Goal: Task Accomplishment & Management: Manage account settings

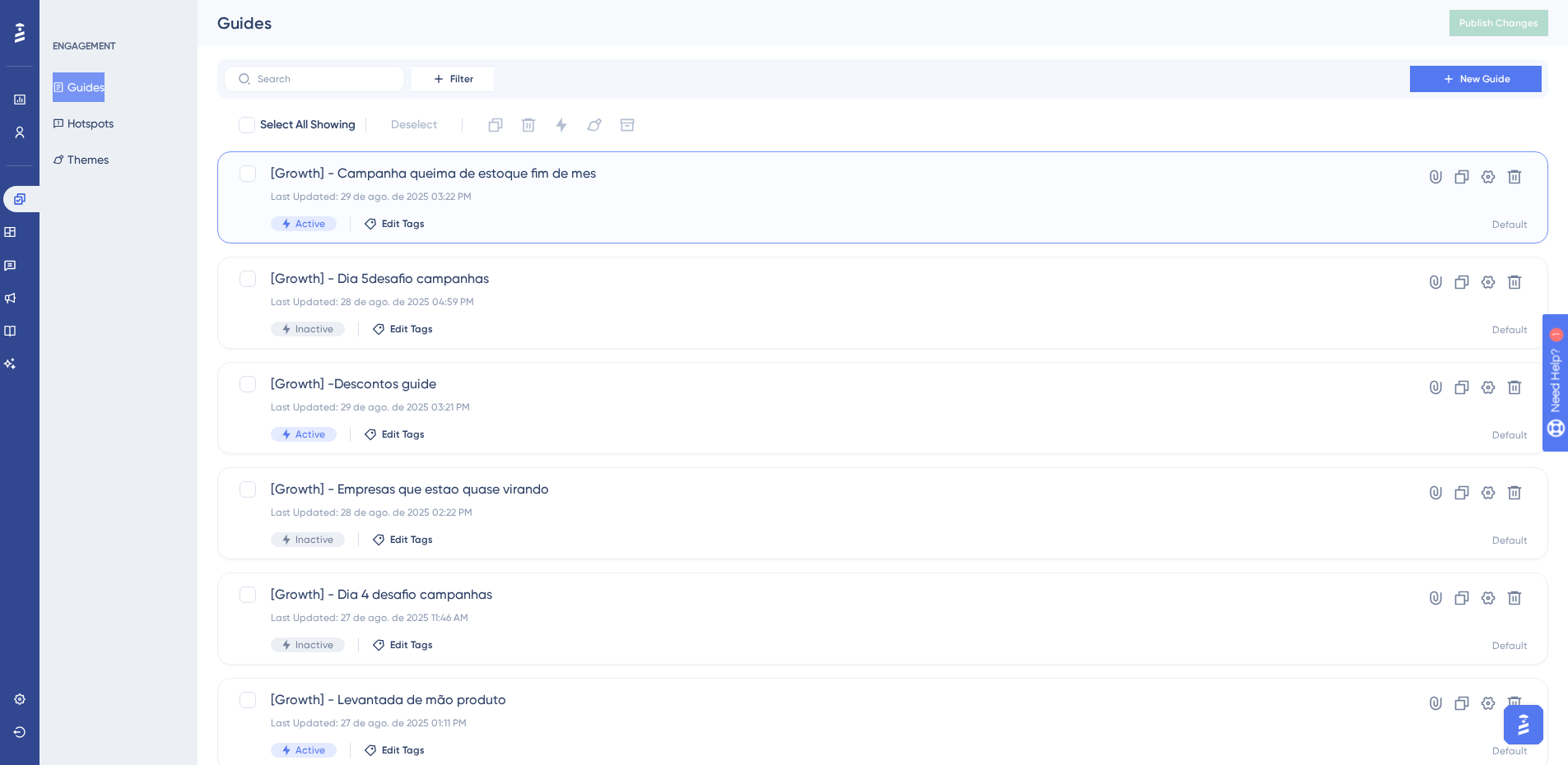
click at [633, 193] on div "Last Updated: 29 de ago. de 2025 03:22 PM" at bounding box center [816, 196] width 1092 height 13
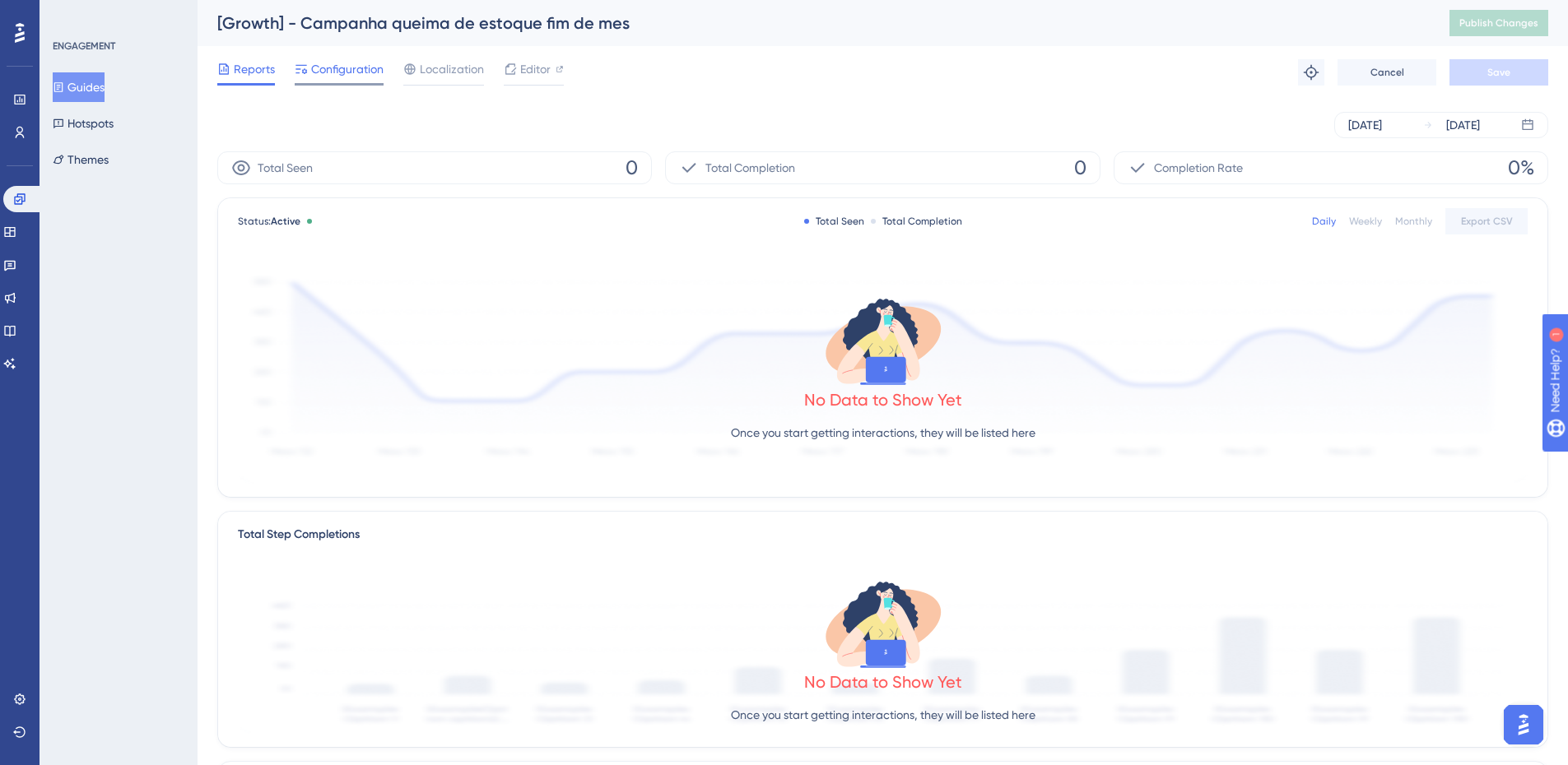
click at [344, 76] on span "Configuration" at bounding box center [347, 69] width 73 height 20
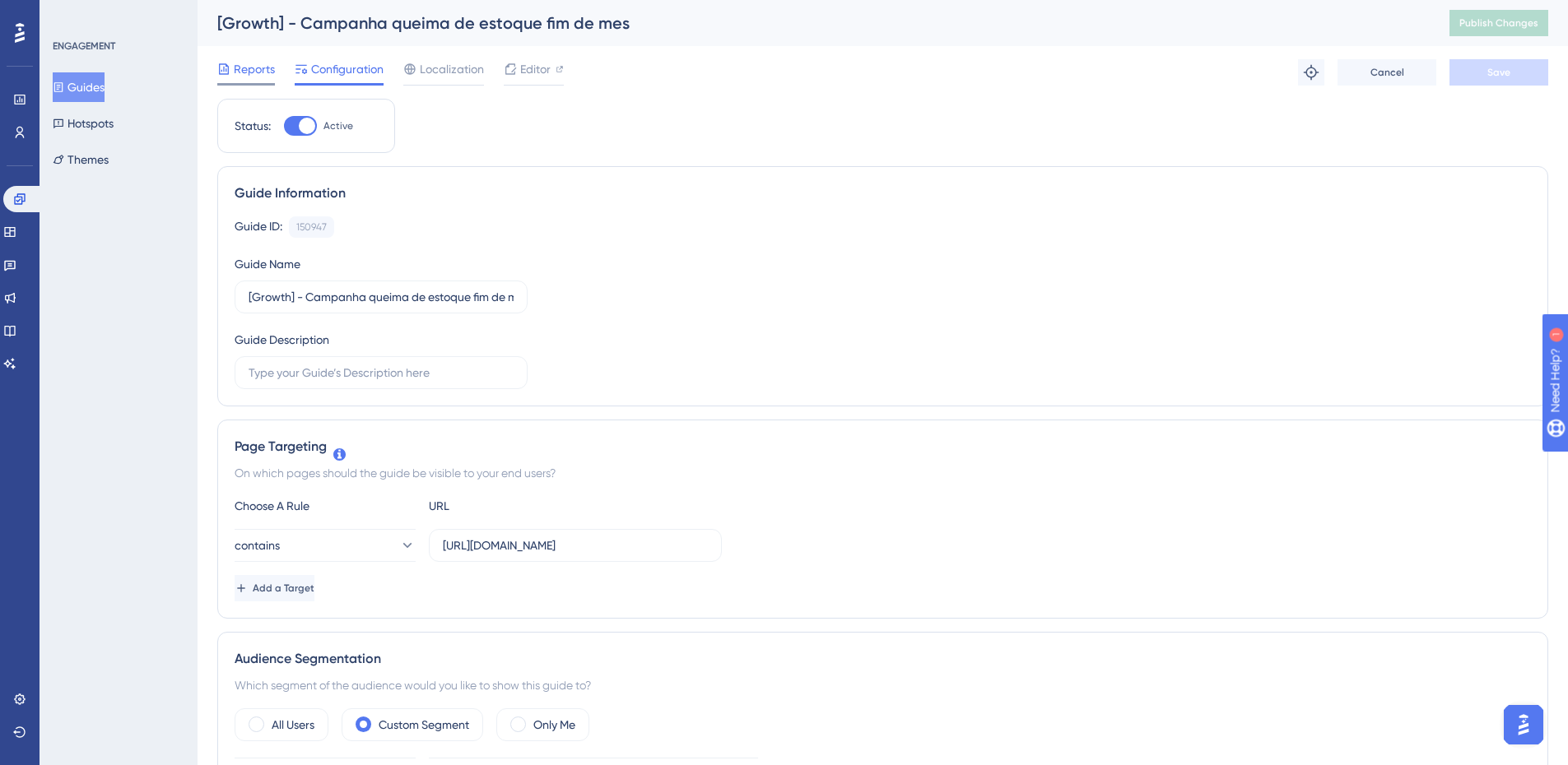
click at [233, 68] on div "Reports" at bounding box center [246, 69] width 58 height 20
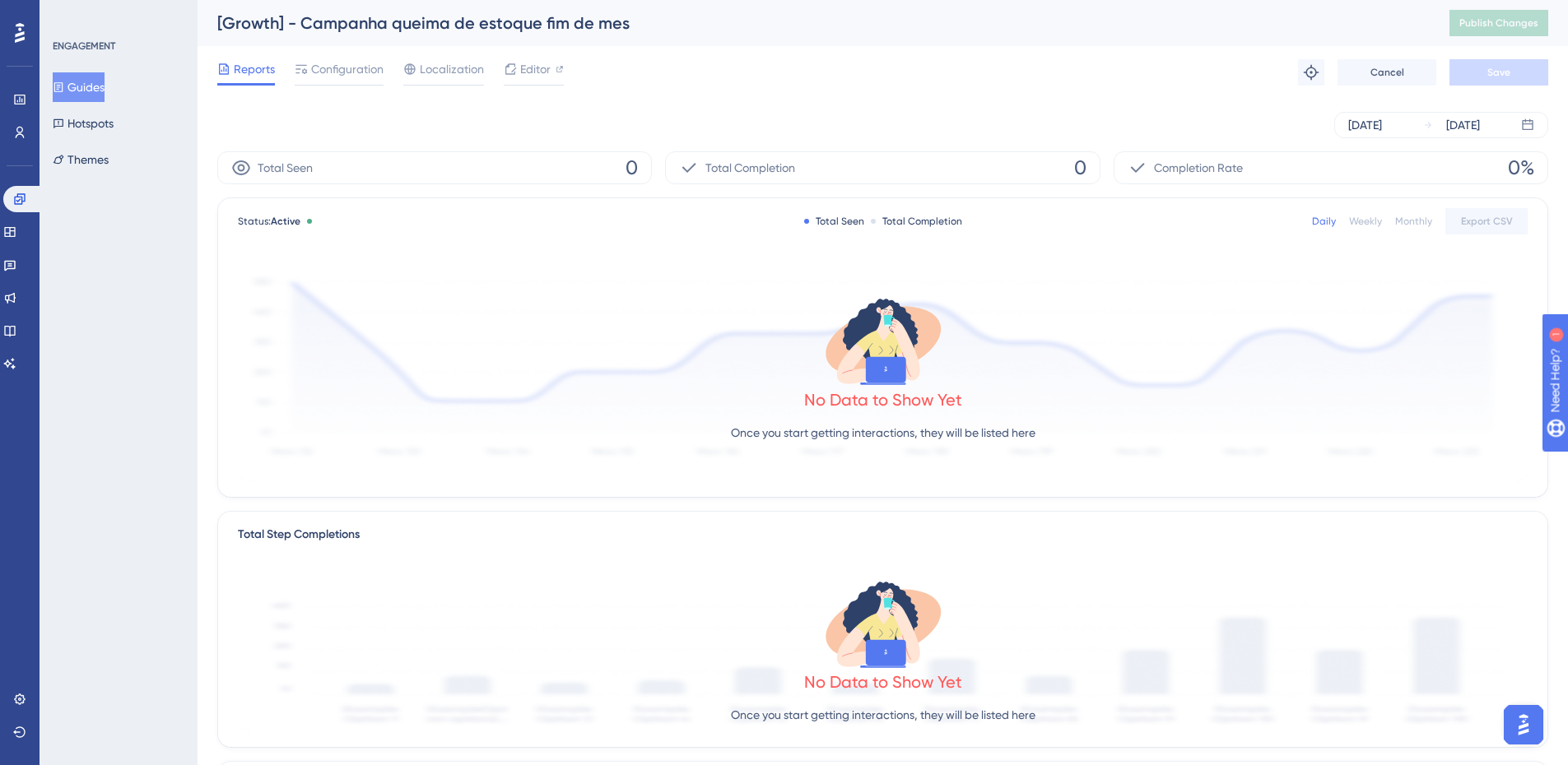
click at [89, 77] on button "Guides" at bounding box center [78, 87] width 52 height 30
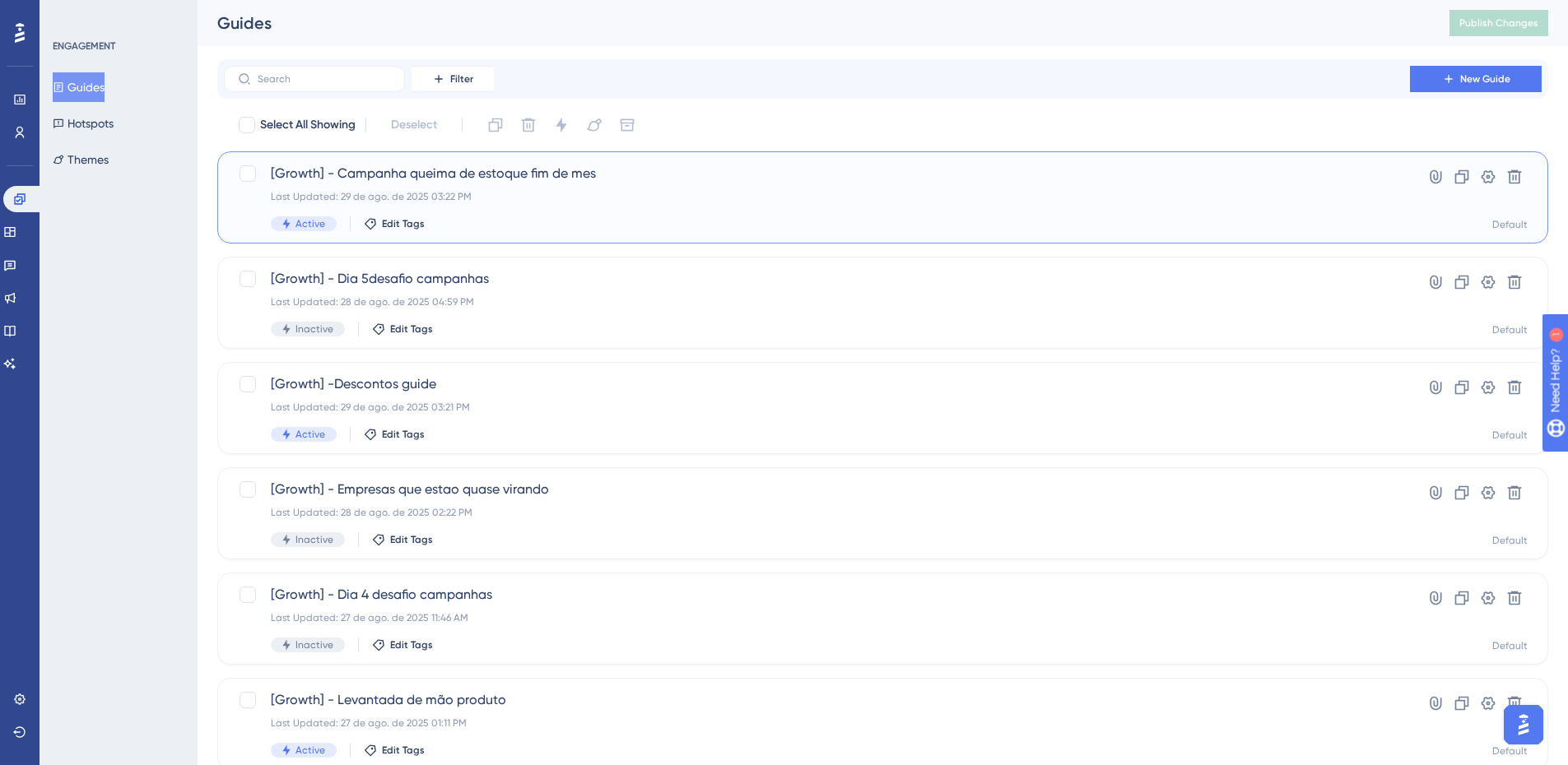
click at [739, 158] on div "[Growth] - Campanha queima de estoque fim de mes Last Updated: [DATE] 03:22 PM …" at bounding box center [882, 197] width 1330 height 92
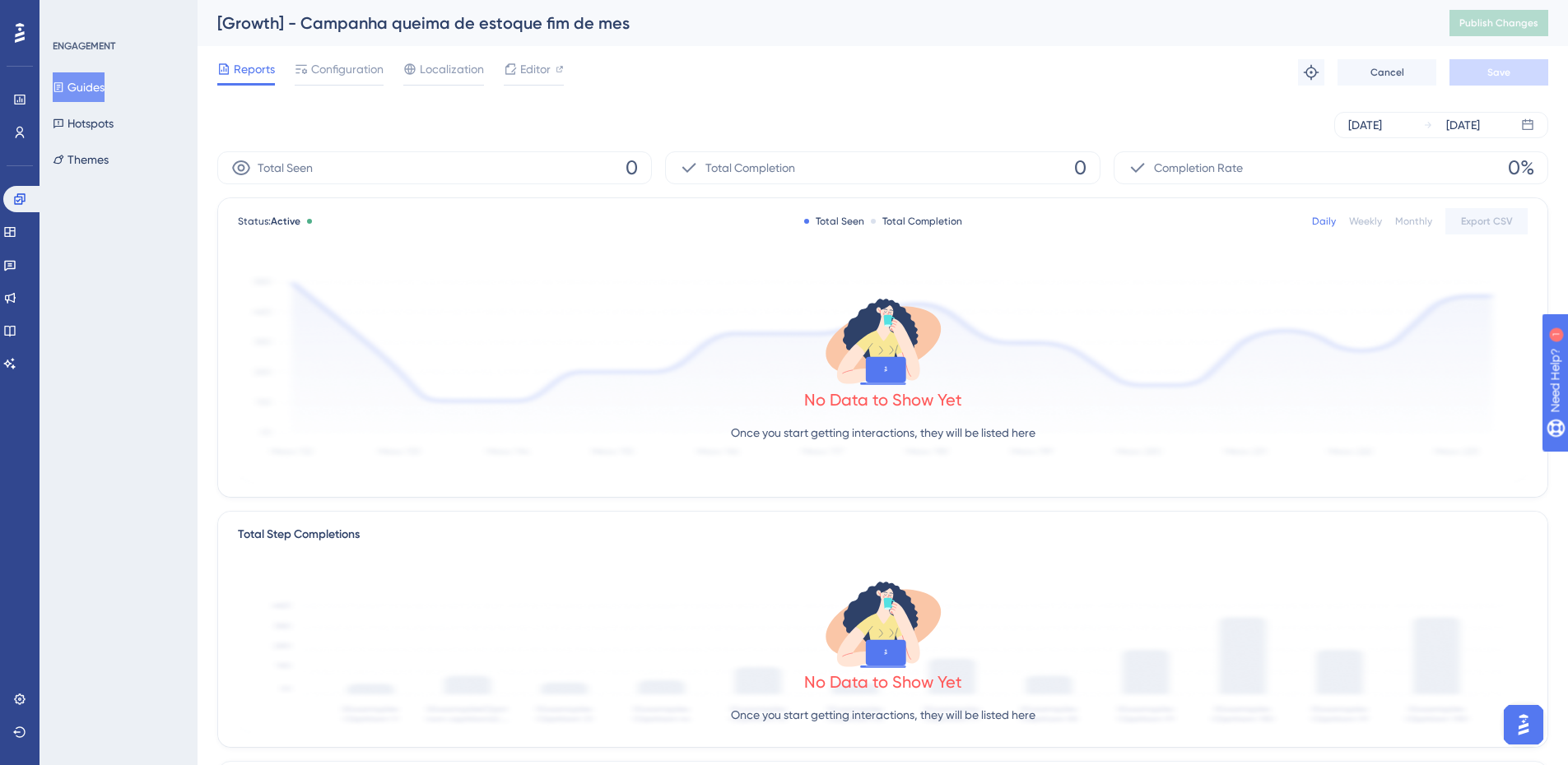
click at [1405, 224] on div "Monthly" at bounding box center [1413, 221] width 37 height 13
click at [84, 73] on button "Guides" at bounding box center [78, 87] width 52 height 30
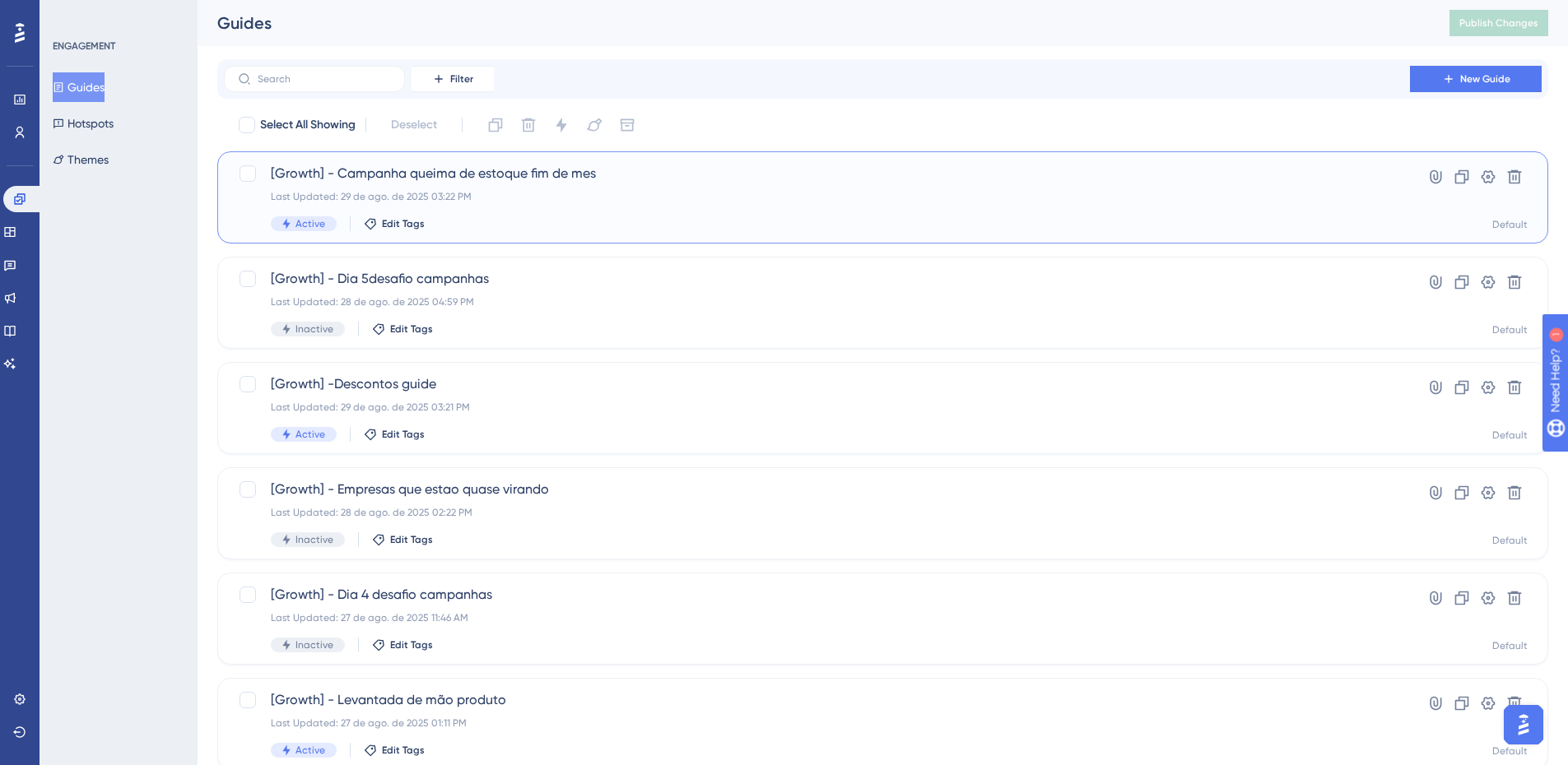
click at [526, 205] on div "[Growth] - Campanha queima de estoque fim de mes Last Updated: [DATE] 03:22 PM …" at bounding box center [816, 197] width 1092 height 68
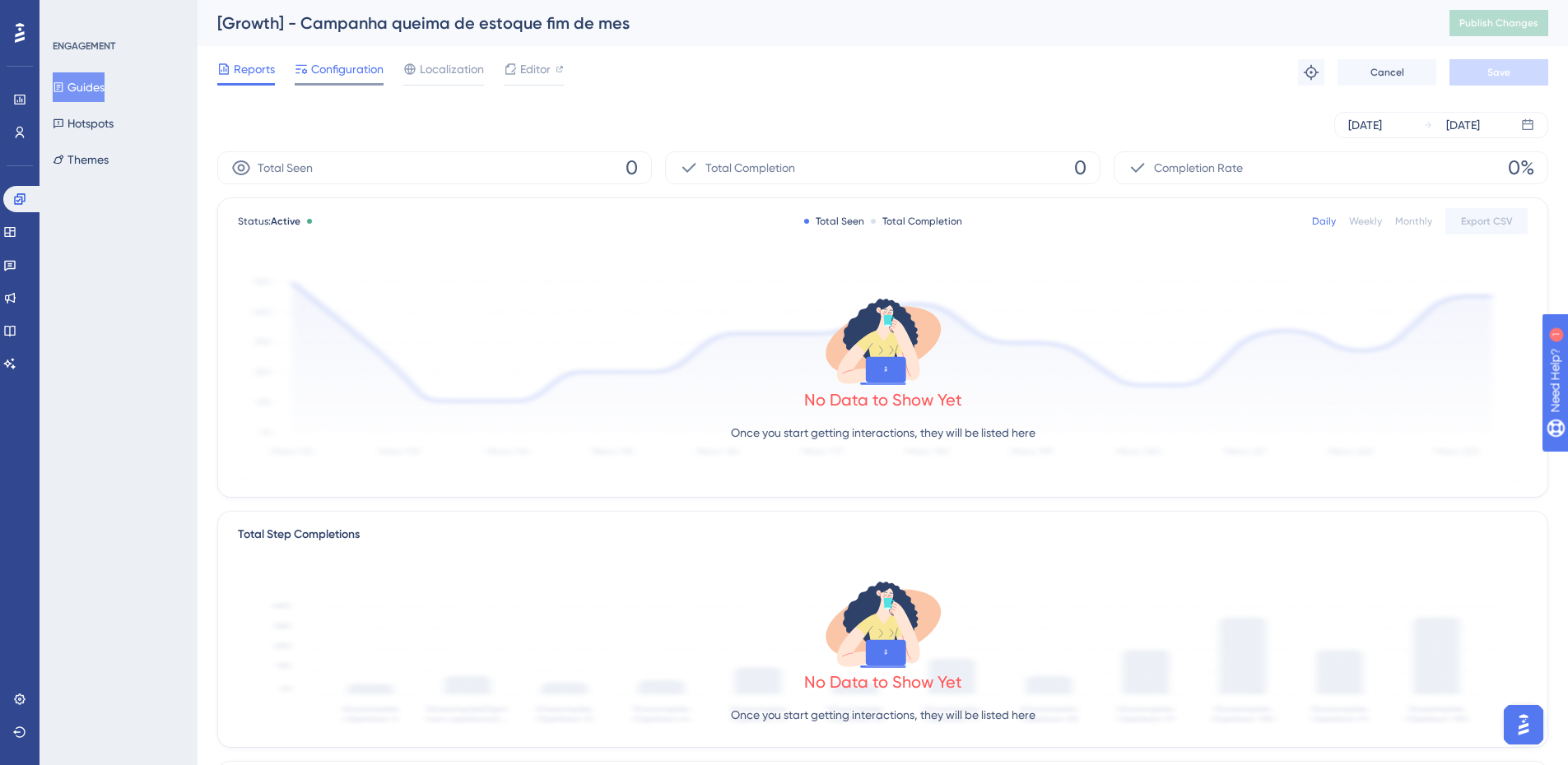
click at [340, 64] on span "Configuration" at bounding box center [347, 69] width 73 height 20
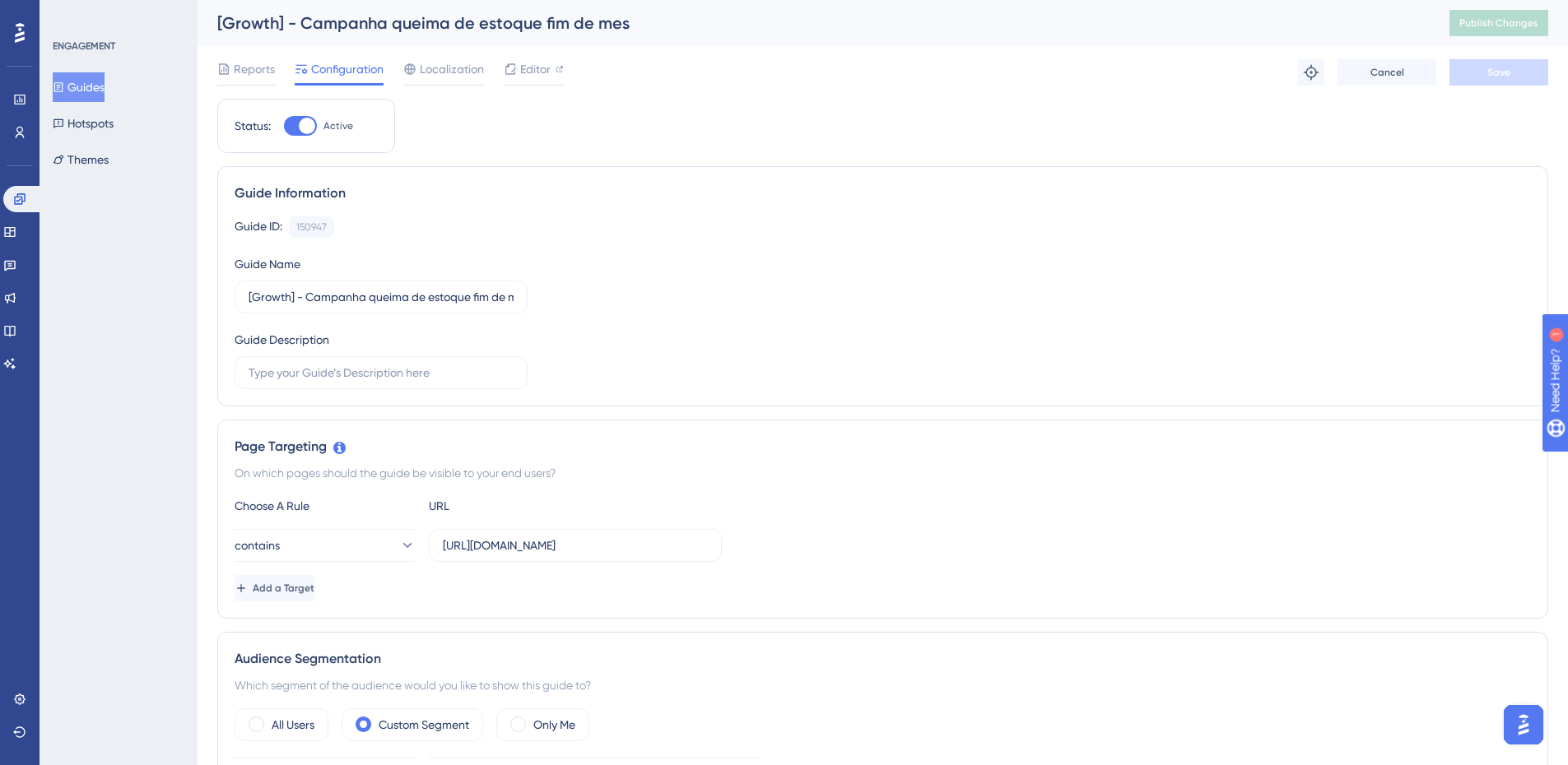
click at [315, 120] on div at bounding box center [300, 126] width 33 height 20
click at [284, 126] on input "Active" at bounding box center [283, 126] width 1 height 1
checkbox input "false"
click at [1504, 64] on button "Save" at bounding box center [1499, 73] width 99 height 26
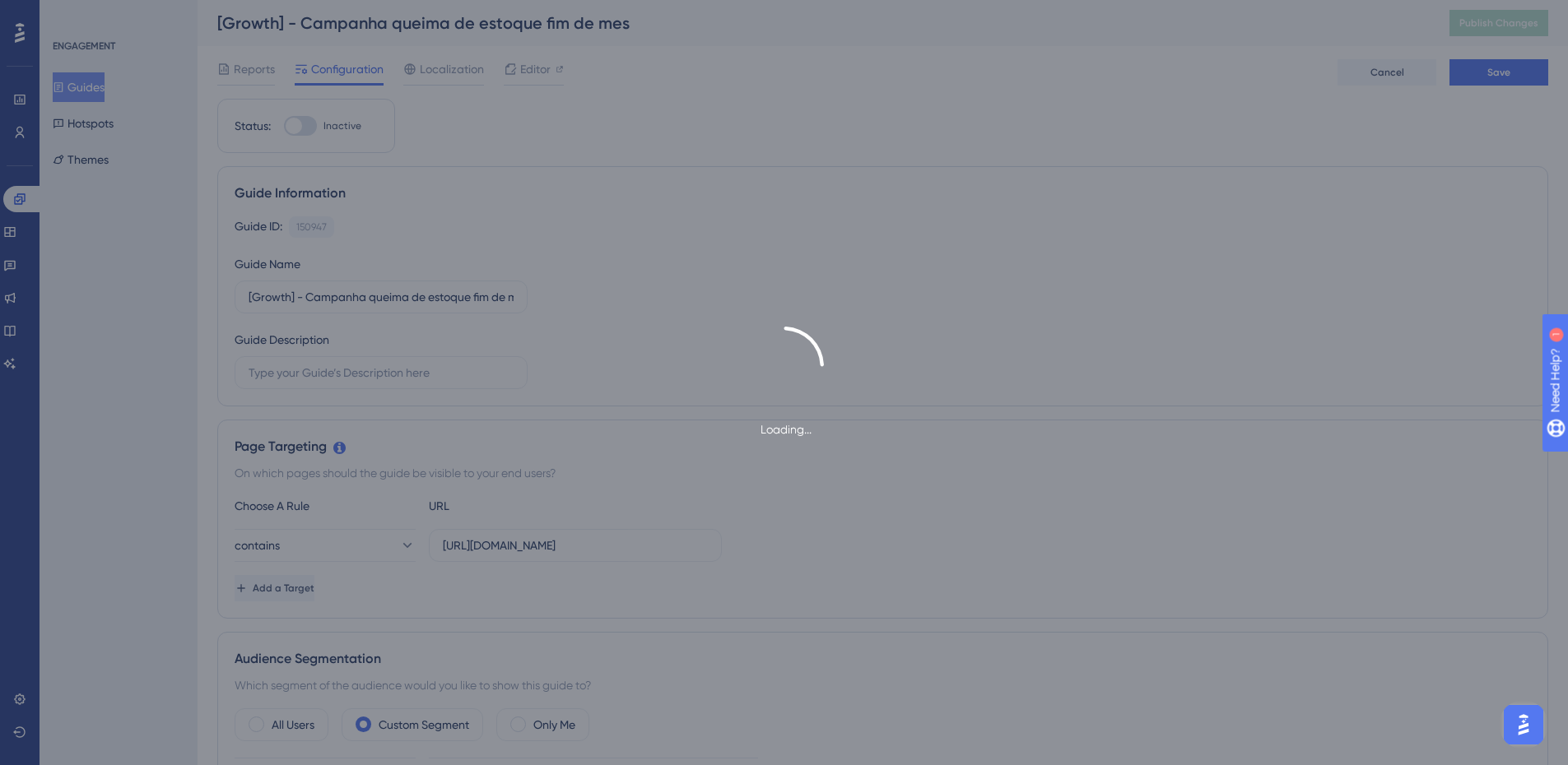
click at [1496, 21] on div "Loading..." at bounding box center [784, 382] width 1568 height 765
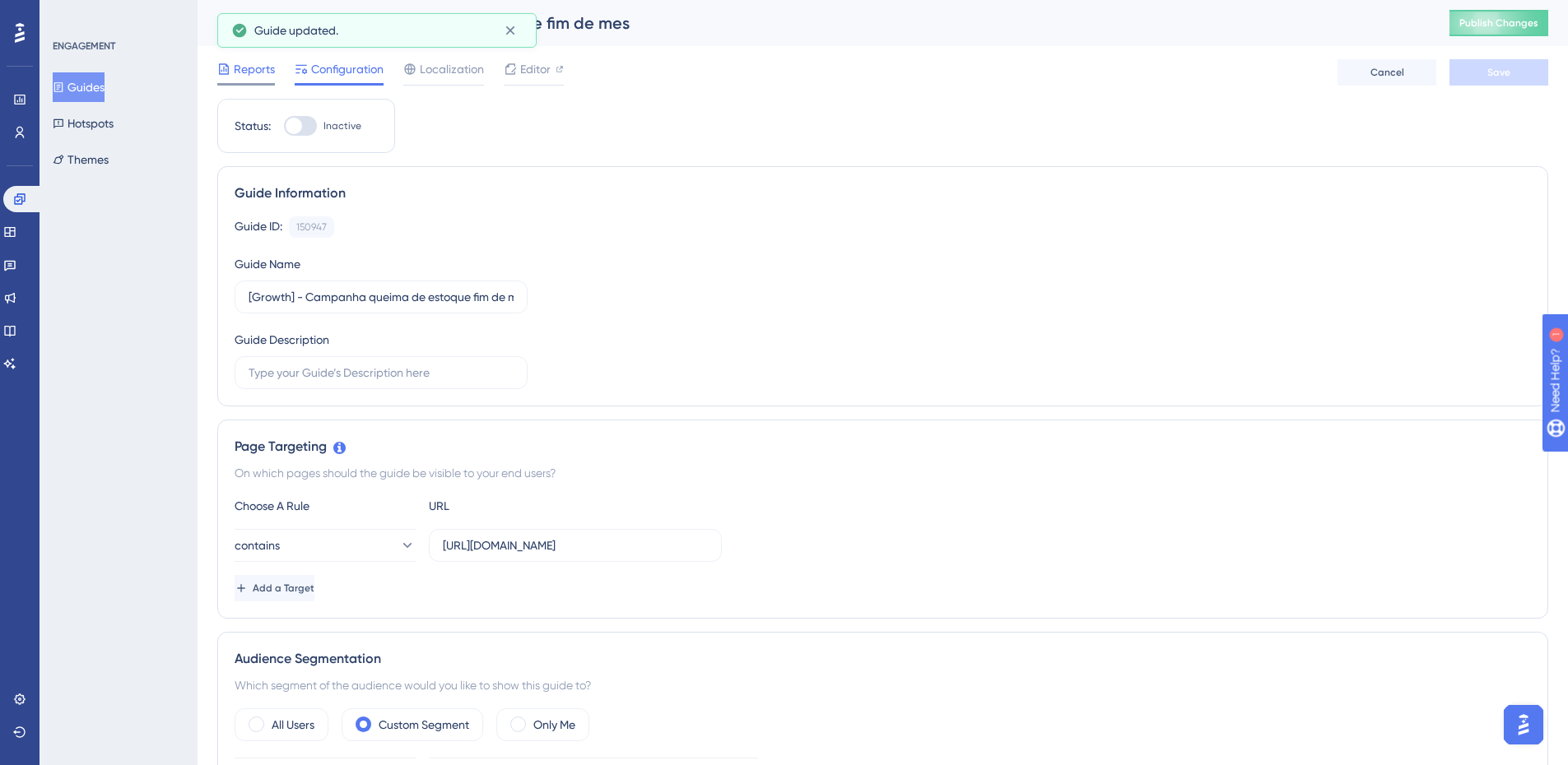
click at [267, 73] on span "Reports" at bounding box center [254, 69] width 41 height 20
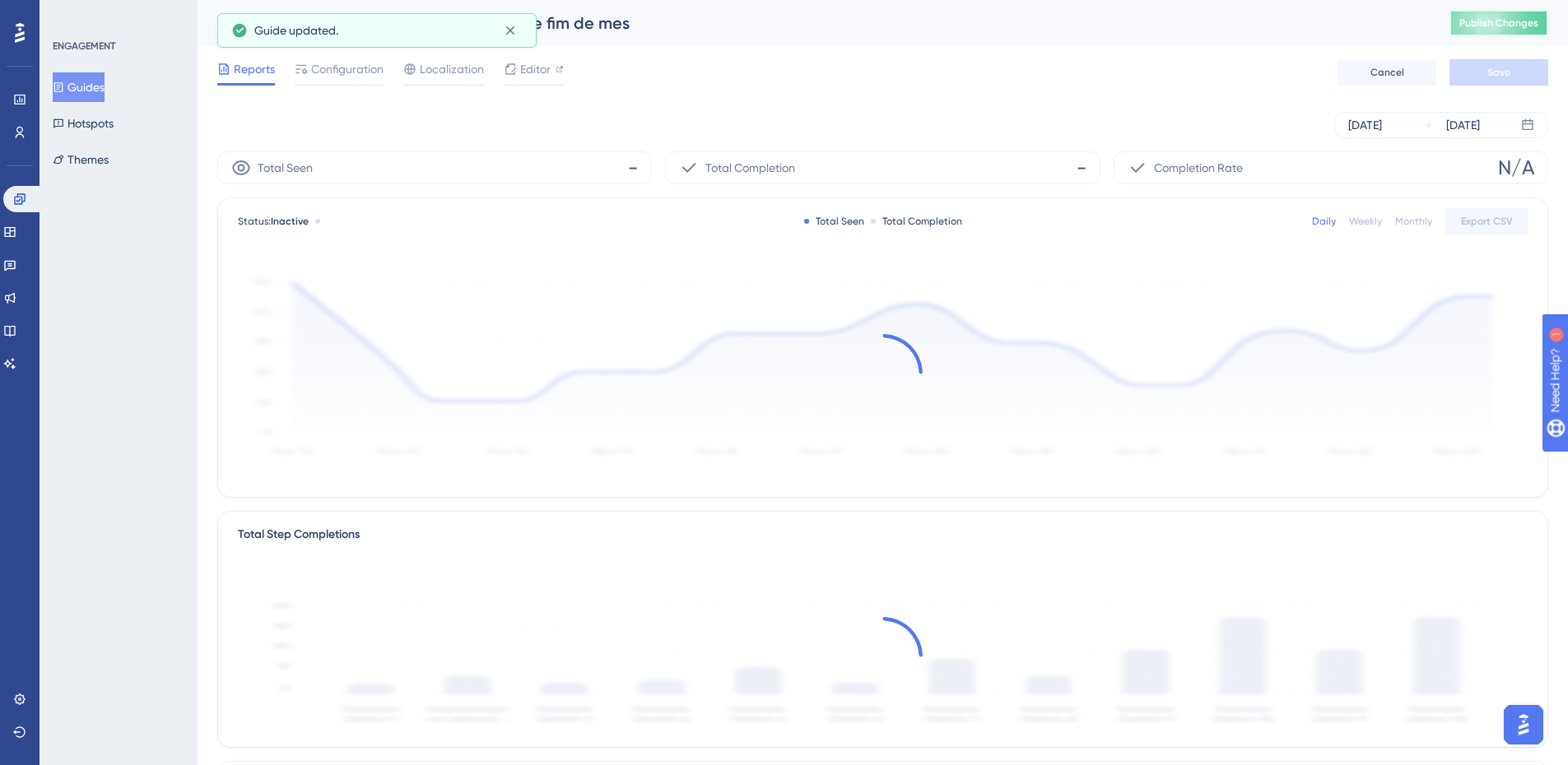
click at [1538, 20] on span "Publish Changes" at bounding box center [1499, 23] width 79 height 13
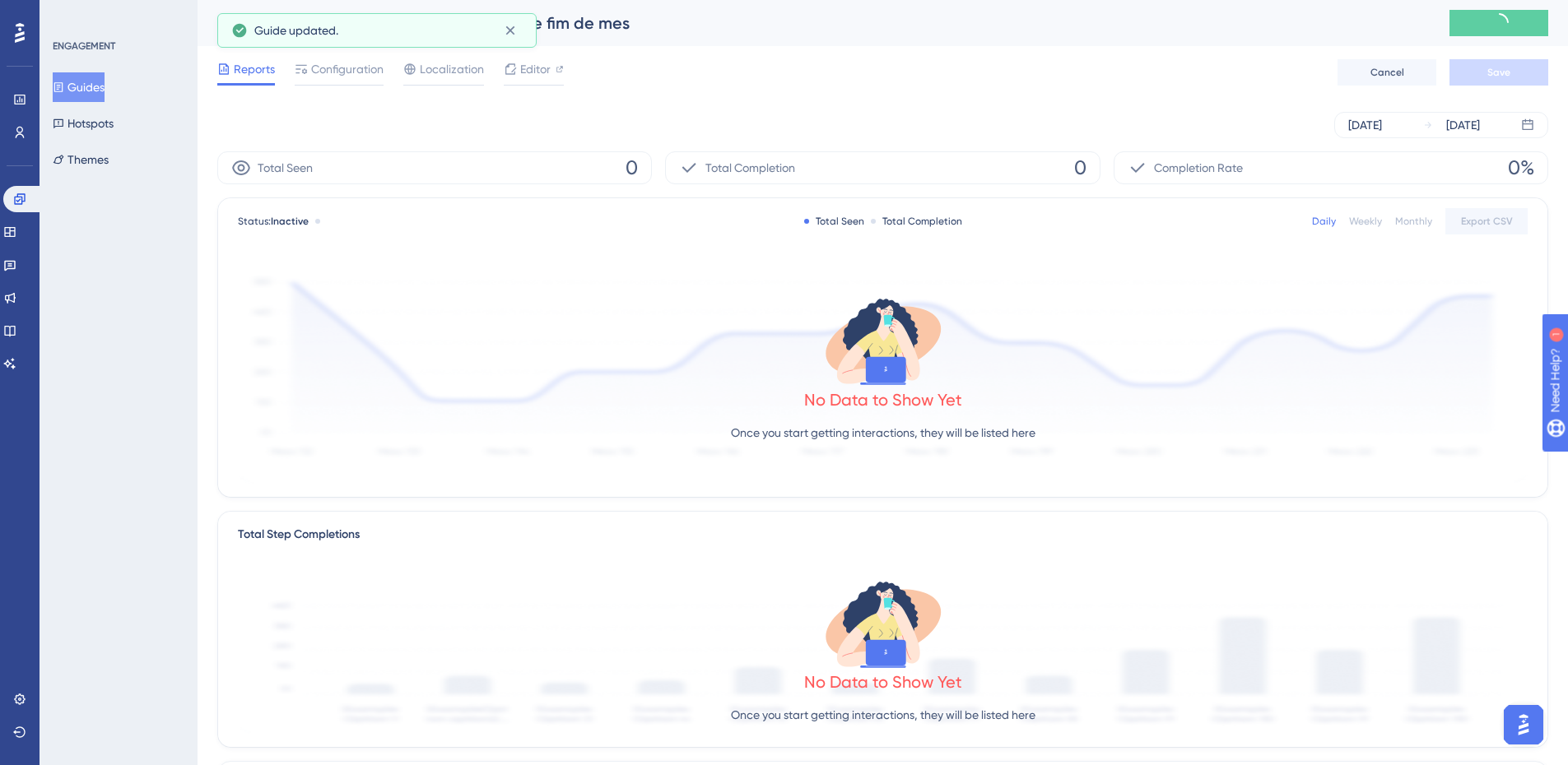
click at [86, 87] on button "Guides" at bounding box center [78, 87] width 52 height 30
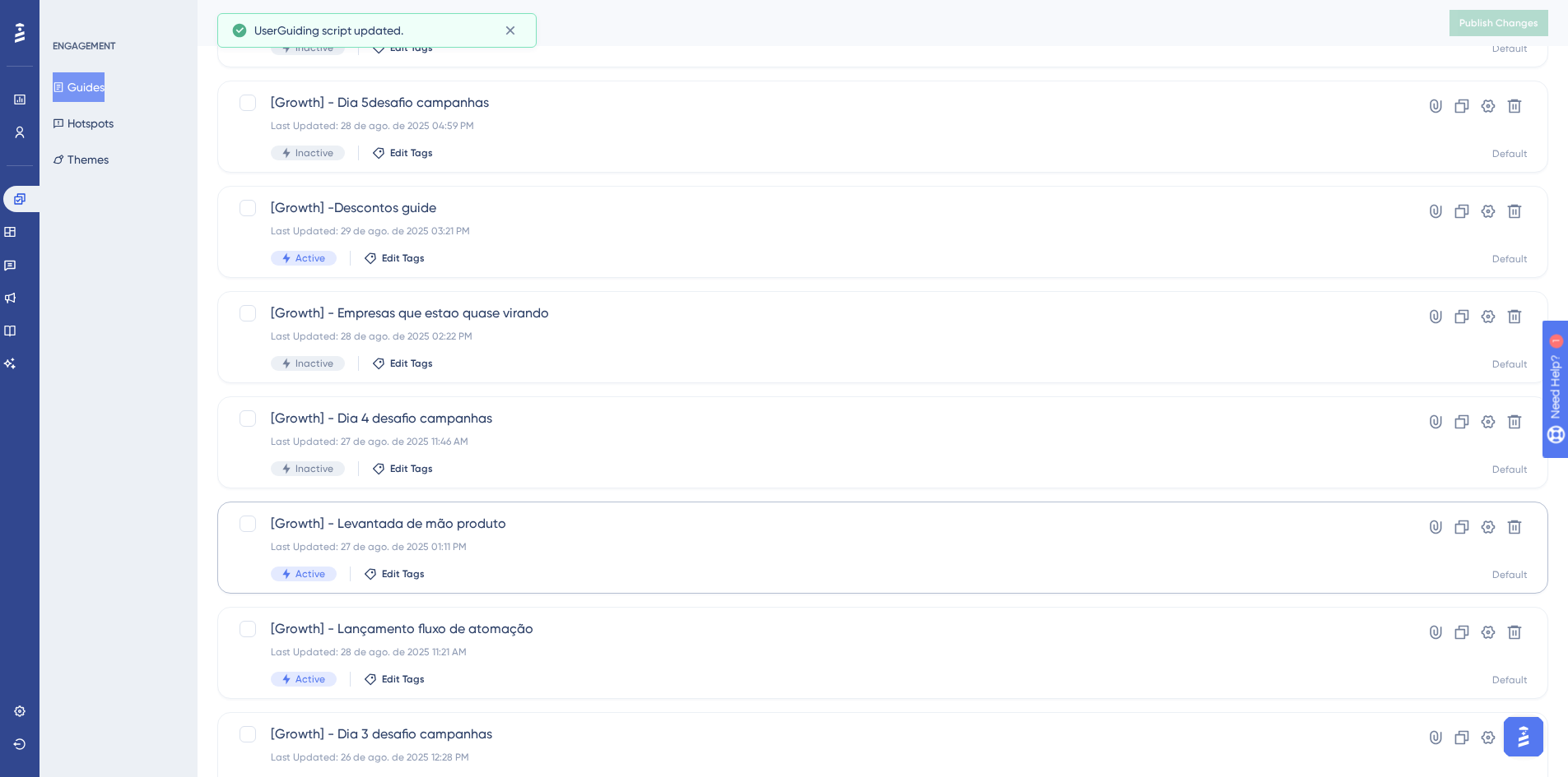
scroll to position [329, 0]
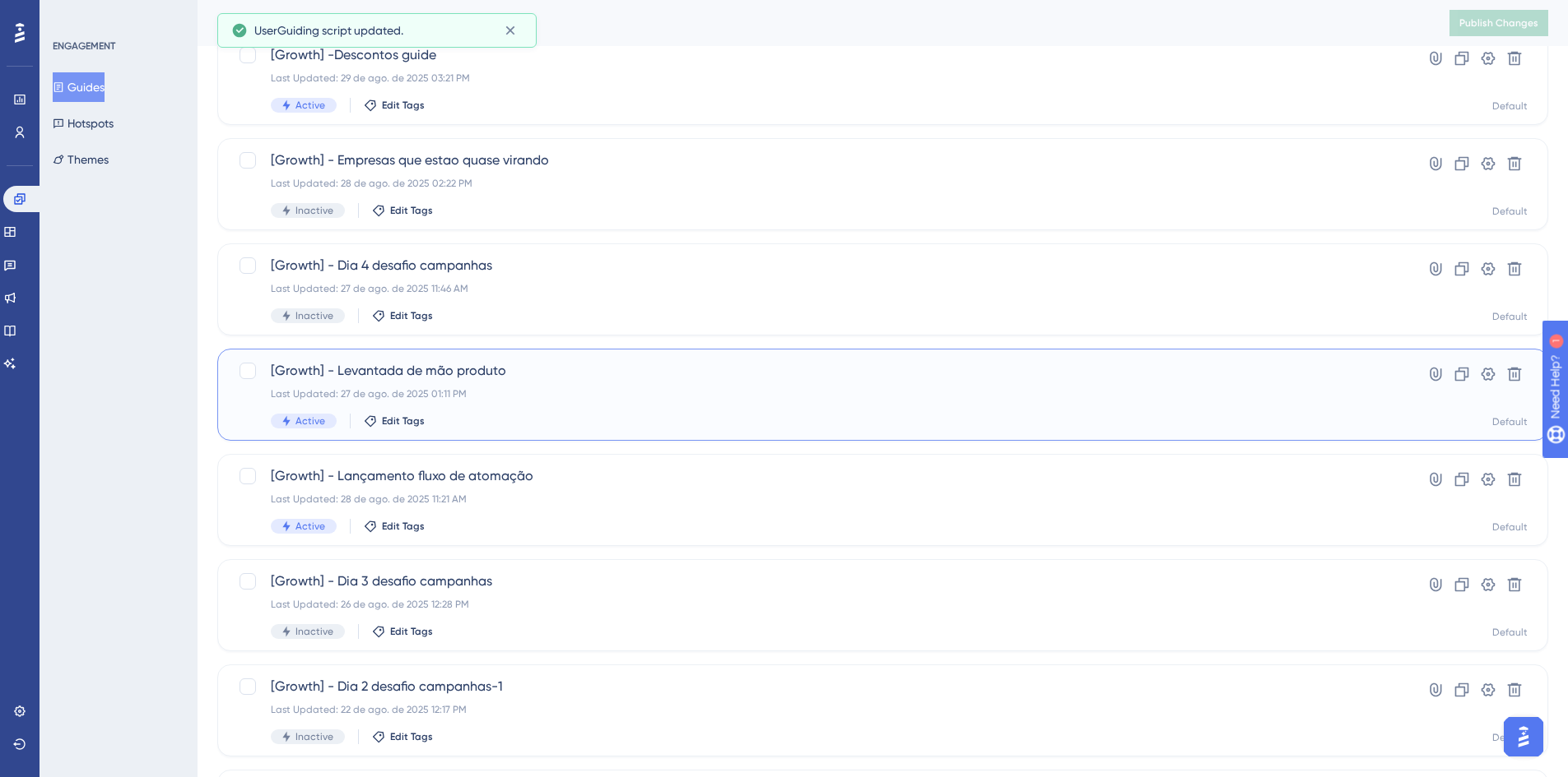
click at [581, 390] on div "Last Updated: 27 de ago. de 2025 01:11 PM" at bounding box center [816, 394] width 1092 height 13
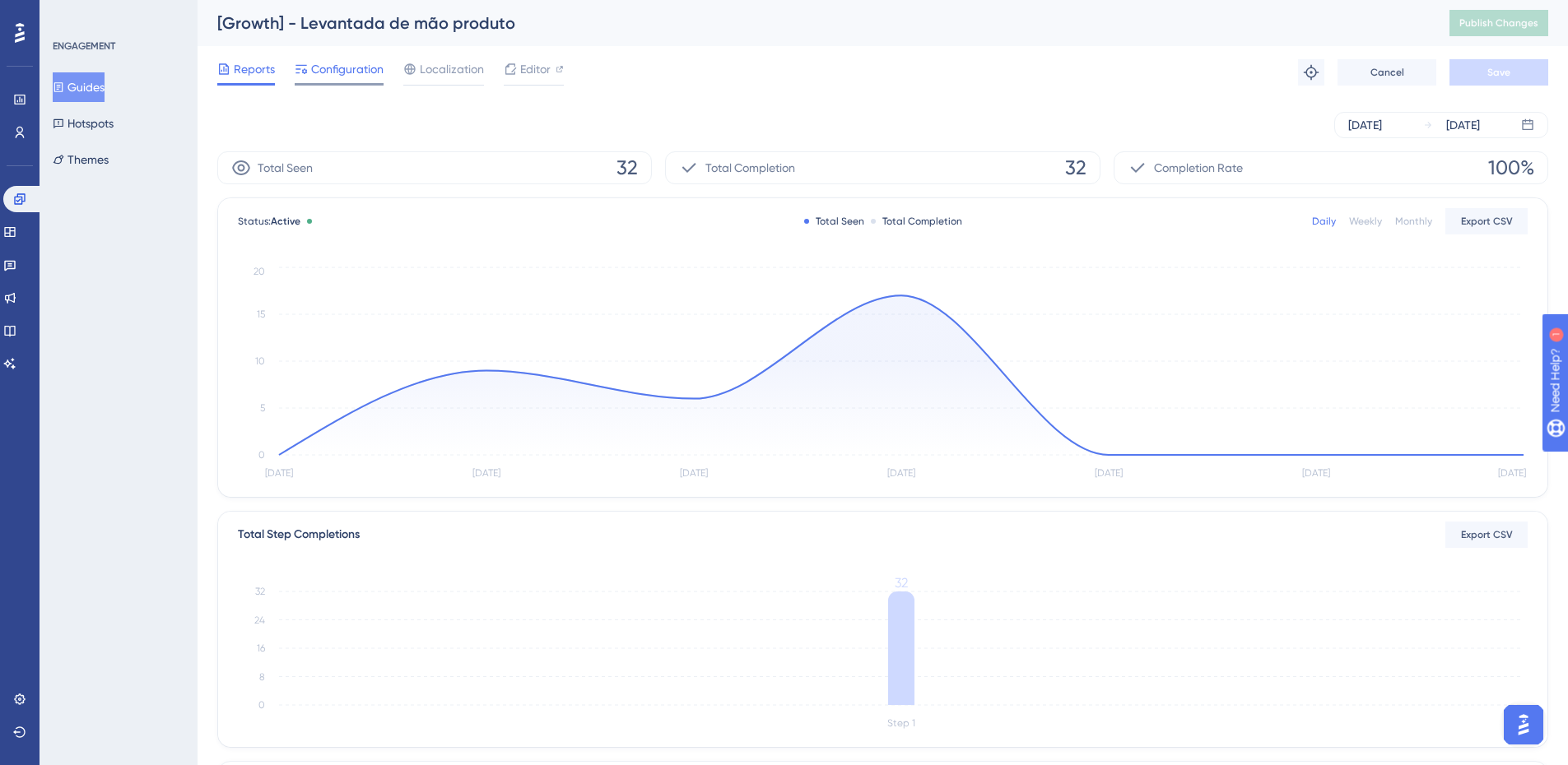
click at [368, 81] on div "Configuration" at bounding box center [339, 73] width 89 height 26
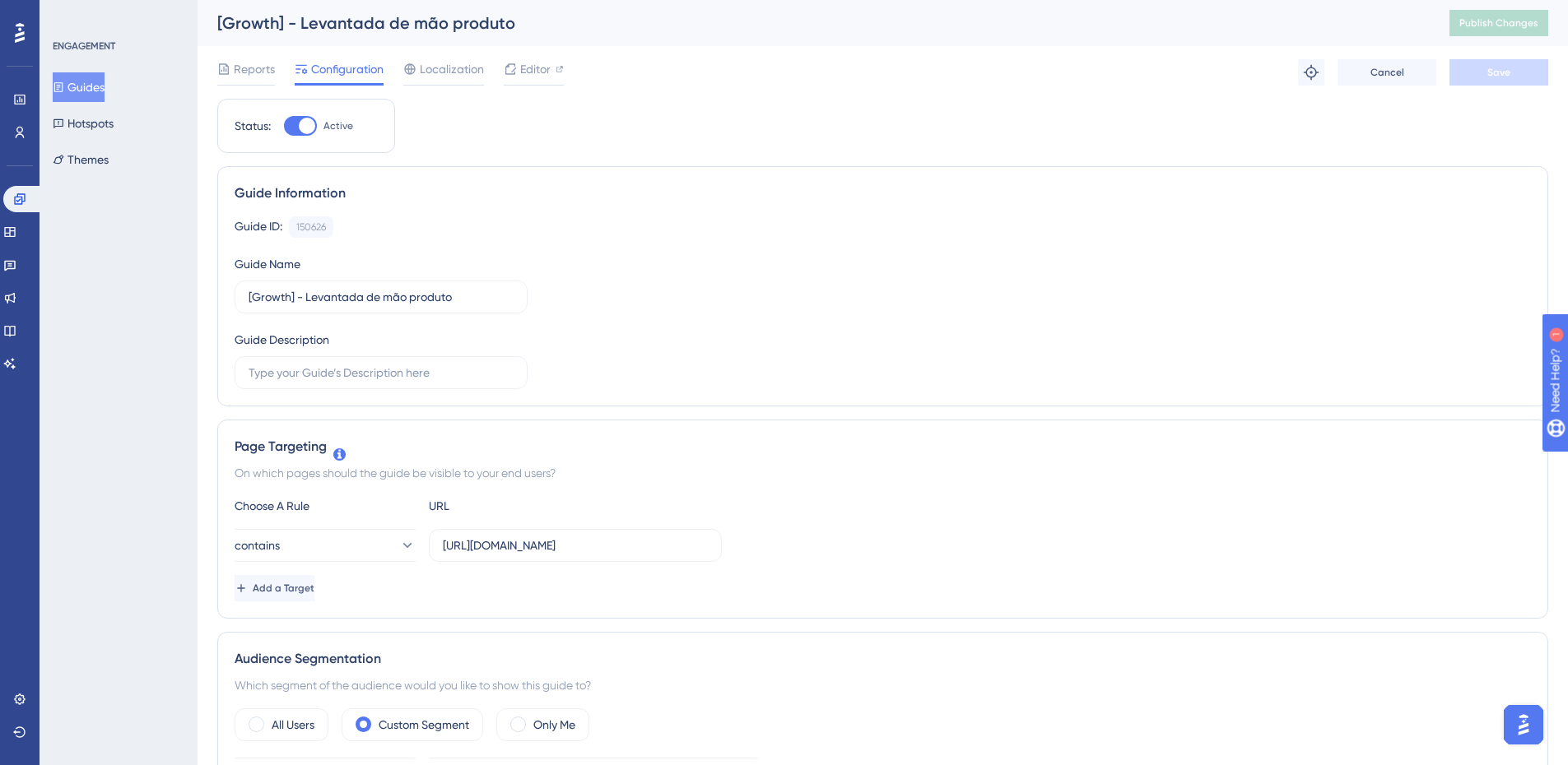
click at [299, 132] on div at bounding box center [300, 126] width 33 height 20
click at [284, 127] on input "Active" at bounding box center [283, 126] width 1 height 1
checkbox input "false"
click at [1490, 65] on button "Save" at bounding box center [1499, 73] width 99 height 26
click at [1487, 23] on button "Publish Changes" at bounding box center [1499, 23] width 99 height 26
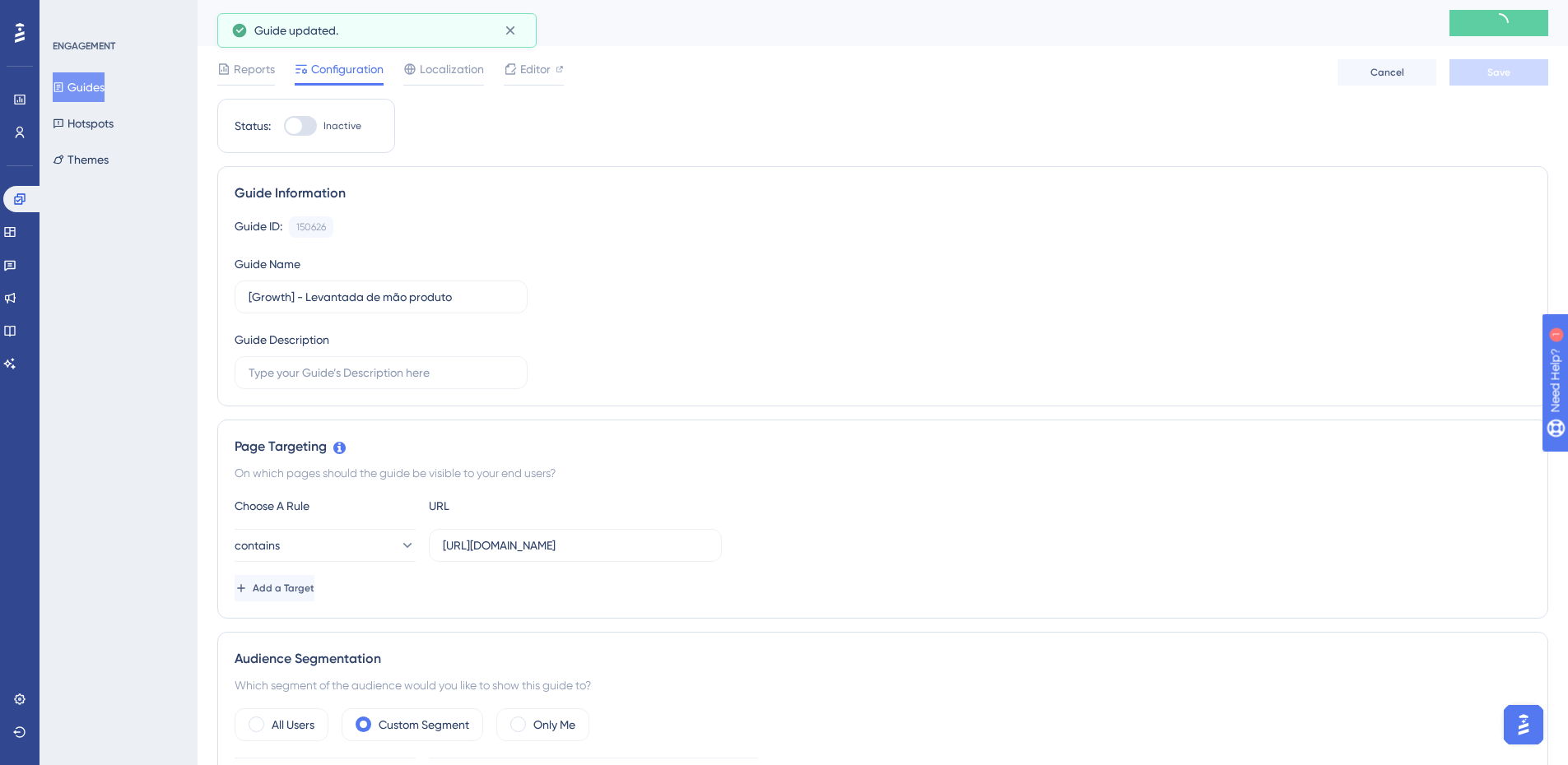
click at [105, 95] on button "Guides" at bounding box center [78, 87] width 52 height 30
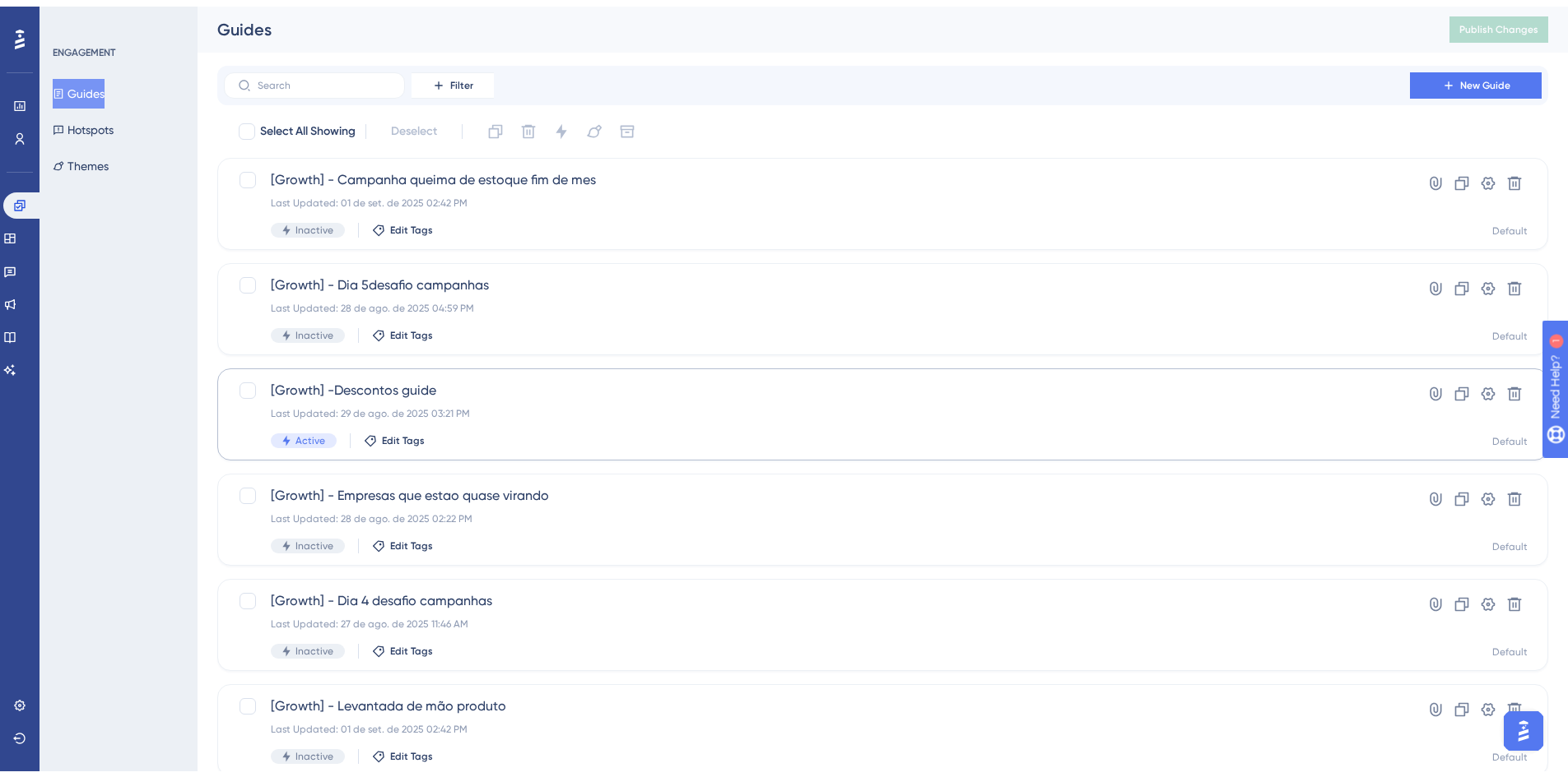
scroll to position [247, 0]
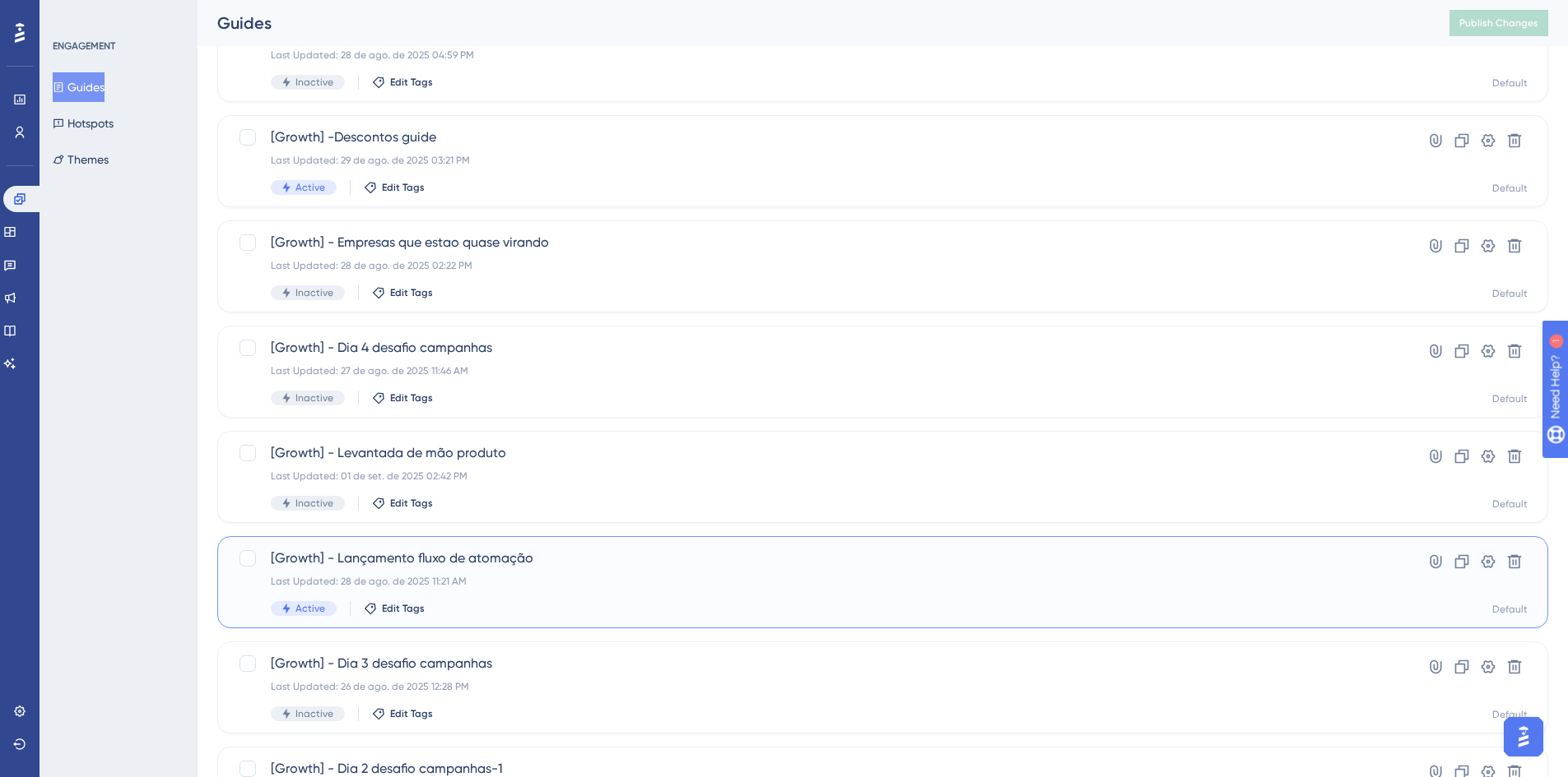
click at [499, 577] on div "Last Updated: 28 de ago. de 2025 11:21 AM" at bounding box center [816, 582] width 1092 height 13
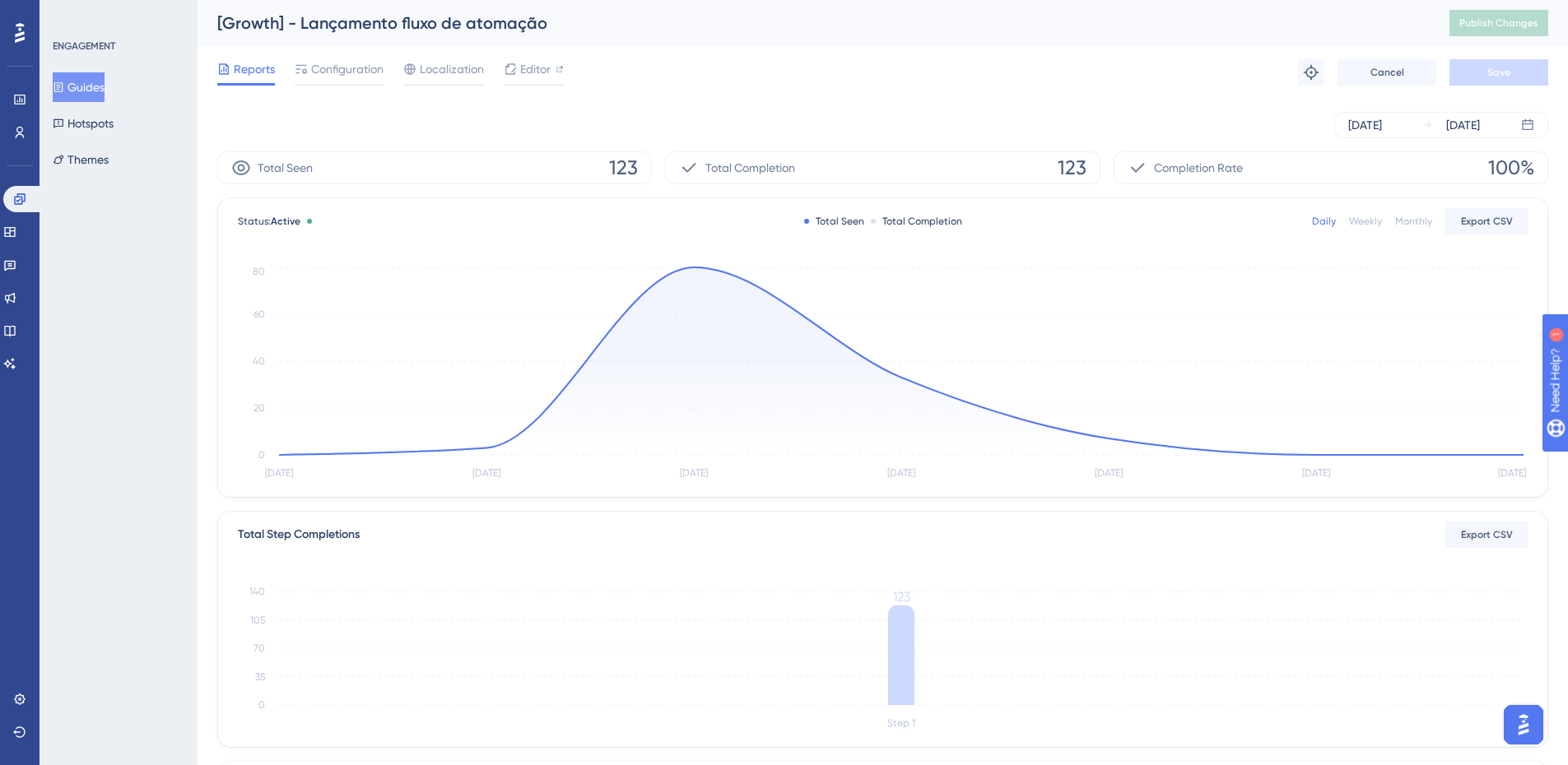
click at [83, 76] on button "Guides" at bounding box center [78, 87] width 52 height 30
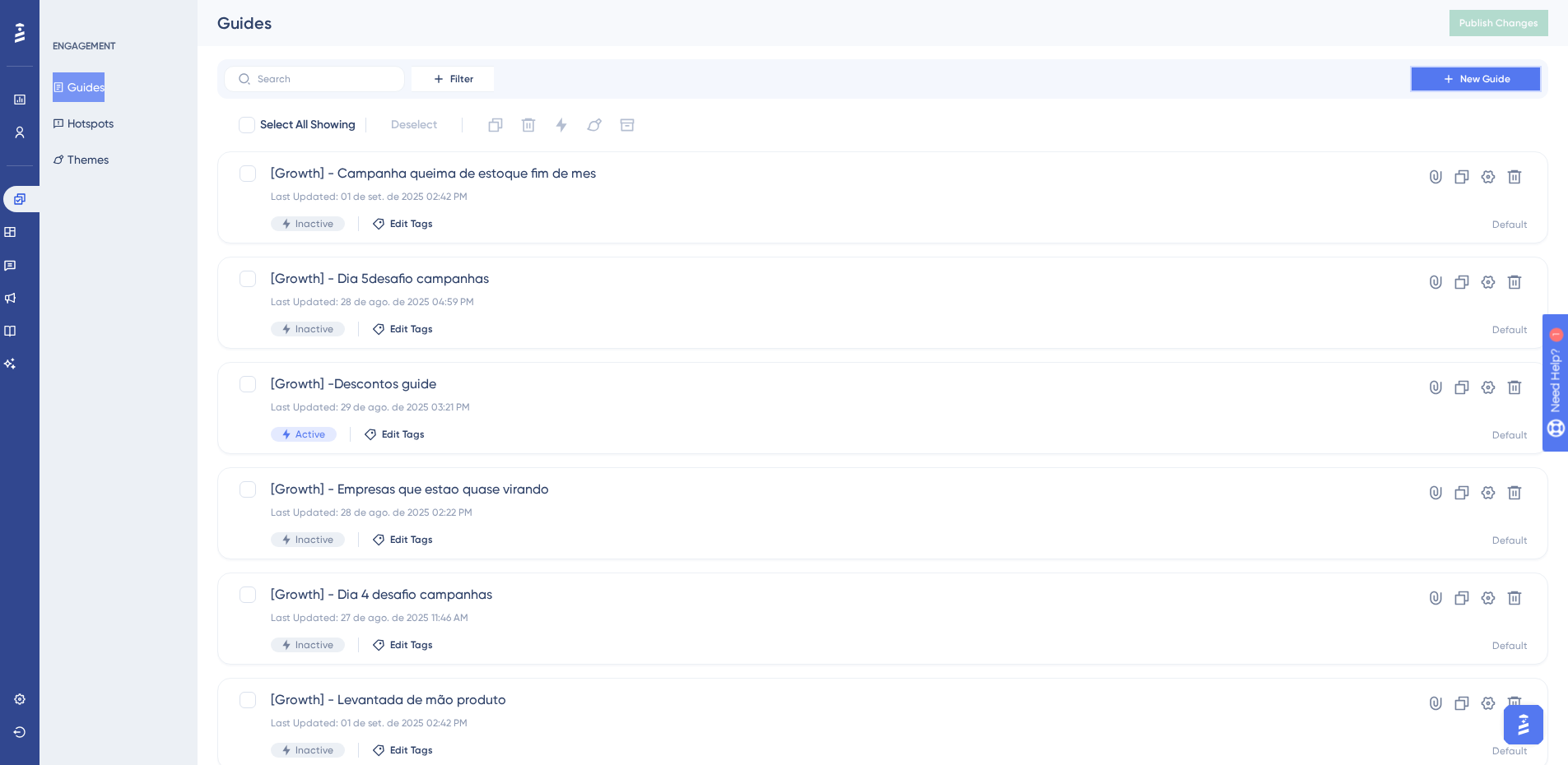
click at [1467, 80] on span "New Guide" at bounding box center [1485, 79] width 50 height 13
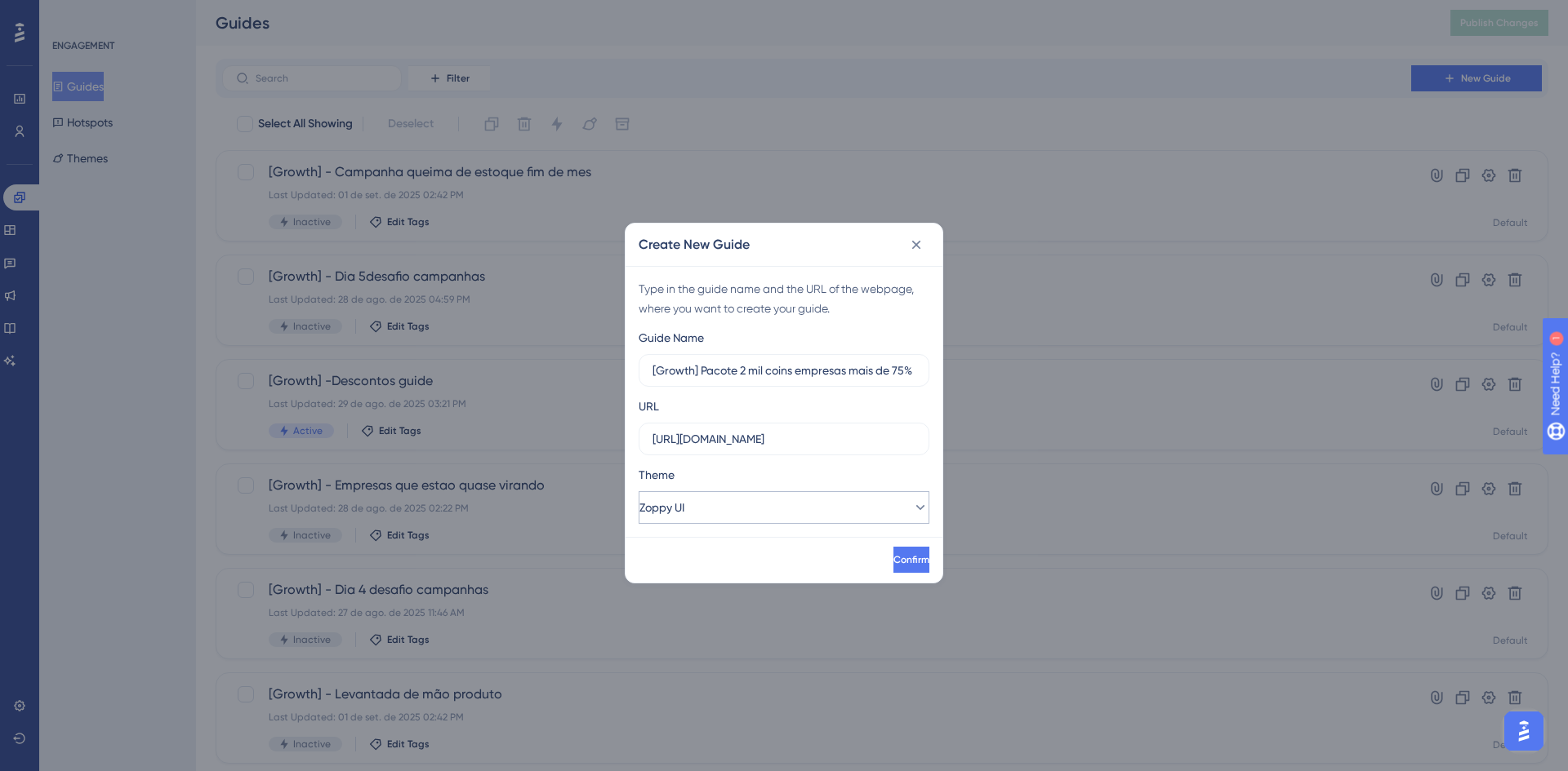
type input "[Growth] Pacote 2 mil coins empresas mais de 75%"
click at [787, 510] on button "Zoppy UI" at bounding box center [784, 507] width 291 height 33
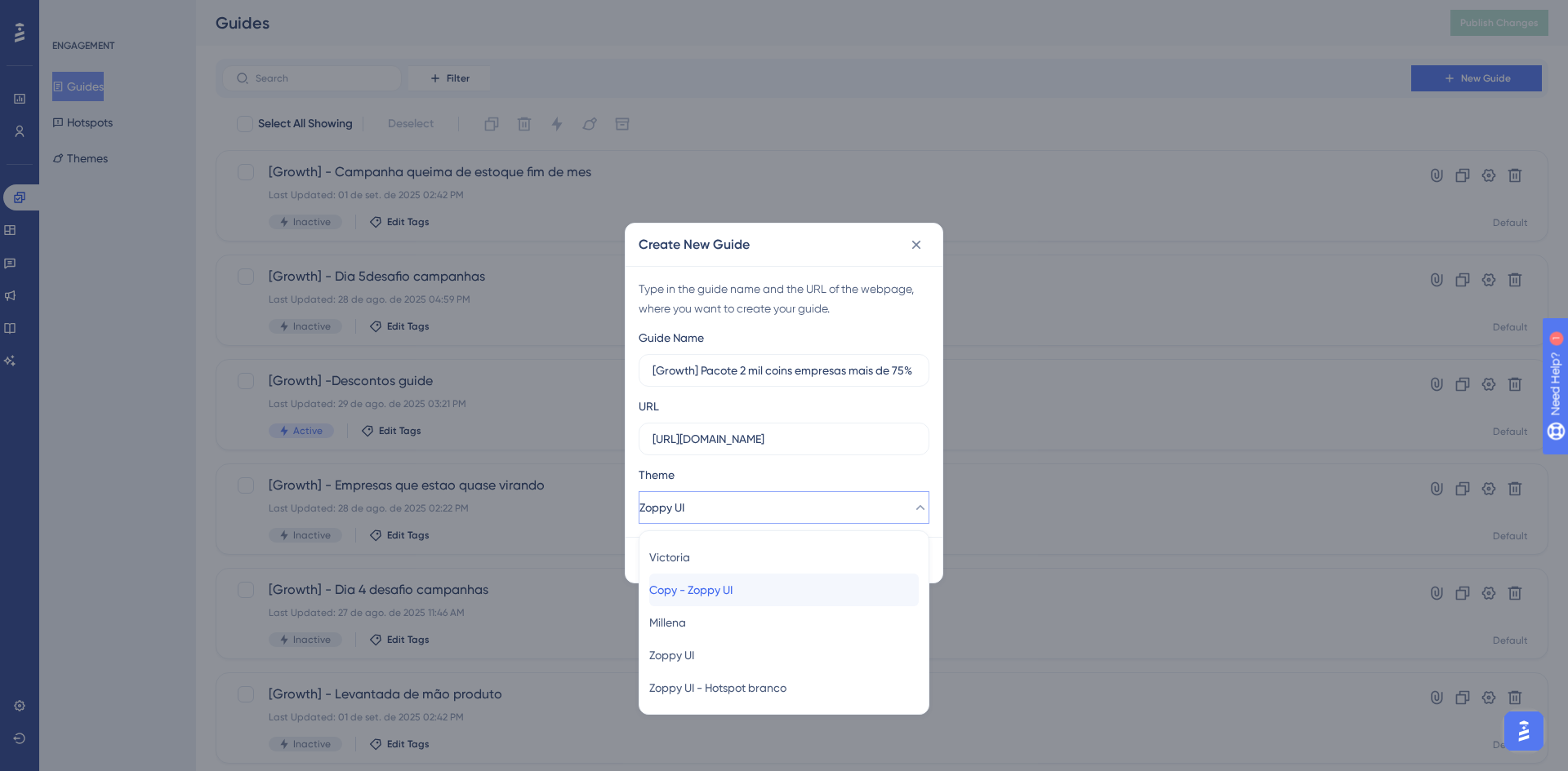
click at [770, 600] on div "Copy - Zoppy UI Copy - Zoppy UI" at bounding box center [784, 590] width 269 height 33
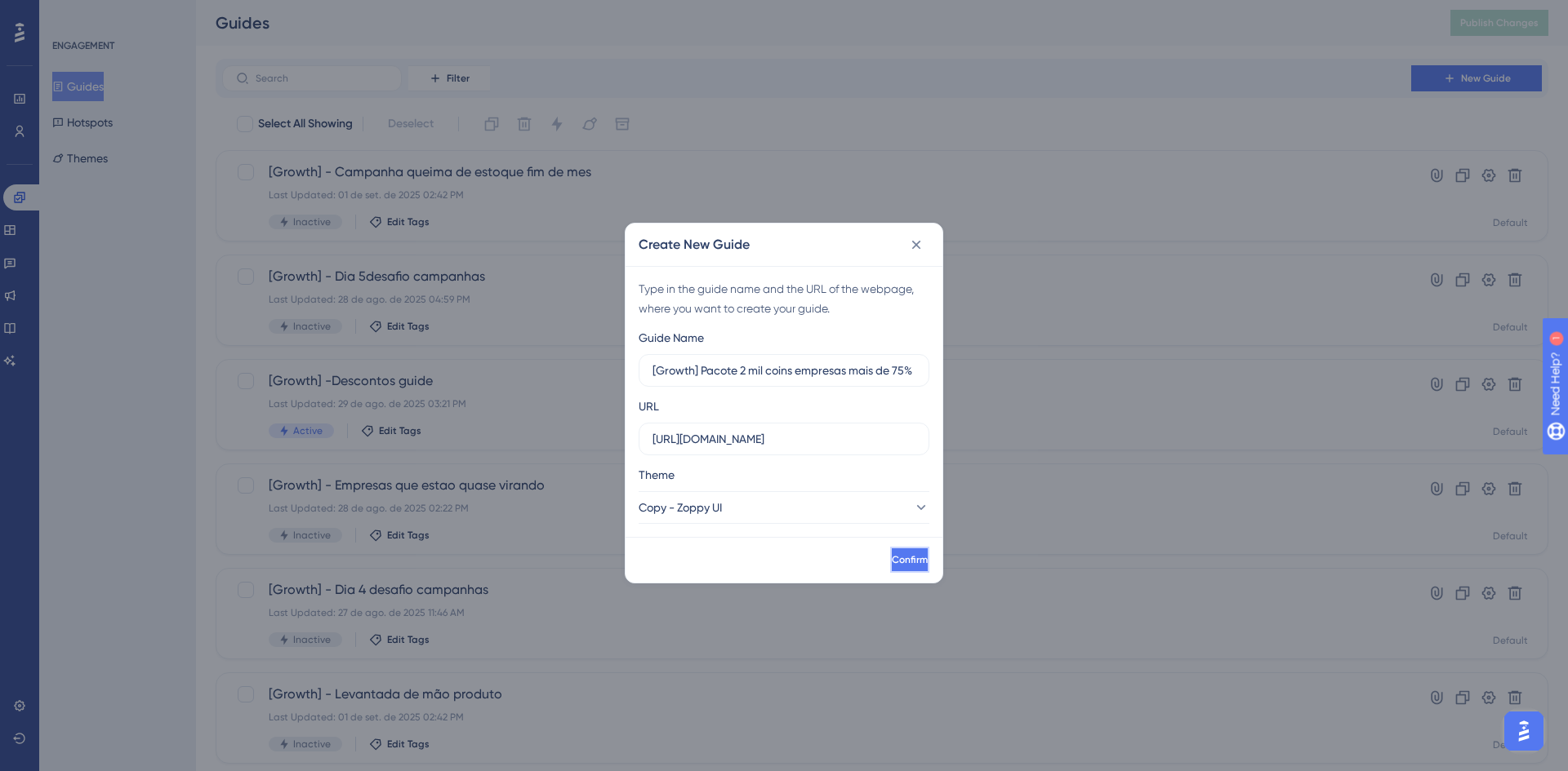
click at [892, 557] on span "Confirm" at bounding box center [910, 560] width 36 height 13
